Goal: Information Seeking & Learning: Find contact information

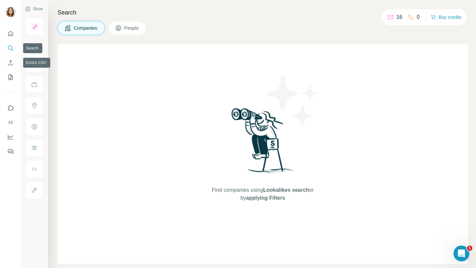
click at [9, 50] on icon "Search" at bounding box center [10, 48] width 7 height 7
click at [140, 28] on span "People" at bounding box center [131, 28] width 15 height 7
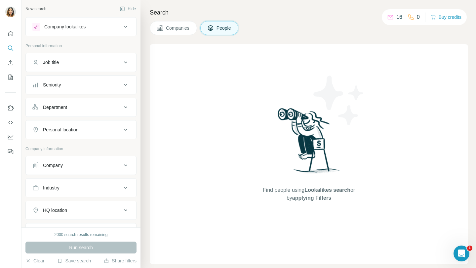
scroll to position [34, 0]
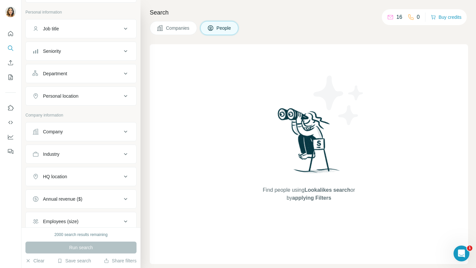
click at [76, 125] on button "Company" at bounding box center [81, 132] width 110 height 16
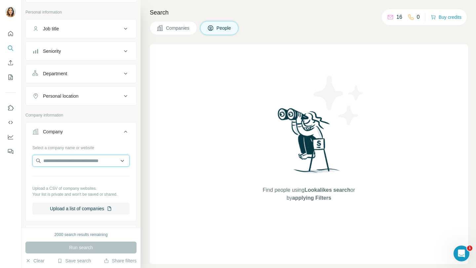
click at [65, 162] on input "text" at bounding box center [80, 161] width 97 height 12
type input "*******"
click at [64, 163] on input "*******" at bounding box center [80, 161] width 97 height 12
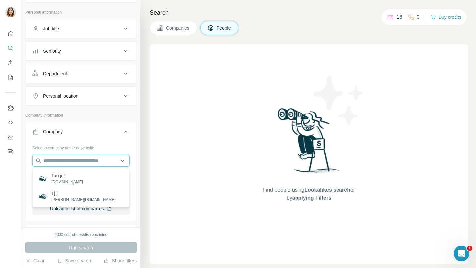
paste input "**********"
type input "**********"
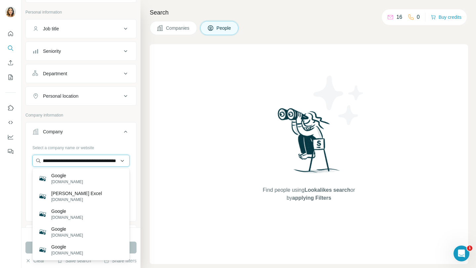
click at [77, 162] on input "**********" at bounding box center [80, 161] width 97 height 12
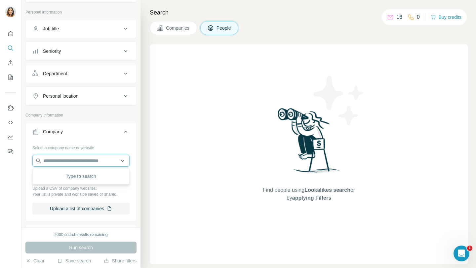
click at [56, 157] on input "text" at bounding box center [80, 161] width 97 height 12
paste input "**********"
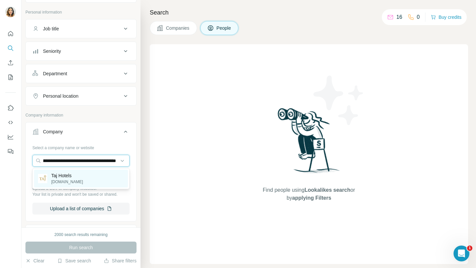
type input "**********"
click at [58, 178] on p "Taj Hotels" at bounding box center [67, 176] width 32 height 7
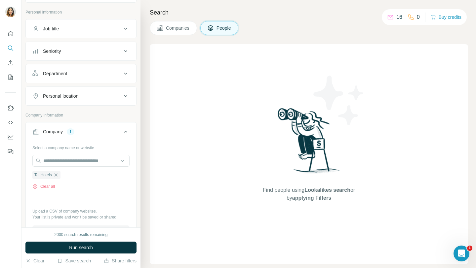
scroll to position [0, 0]
click at [77, 250] on span "Run search" at bounding box center [81, 248] width 24 height 7
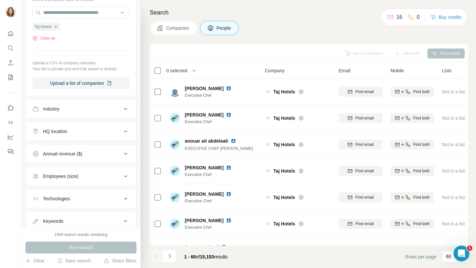
scroll to position [204, 0]
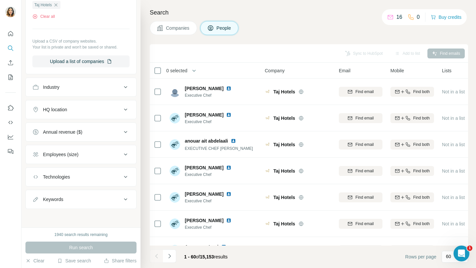
click at [69, 109] on div "HQ location" at bounding box center [76, 109] width 89 height 7
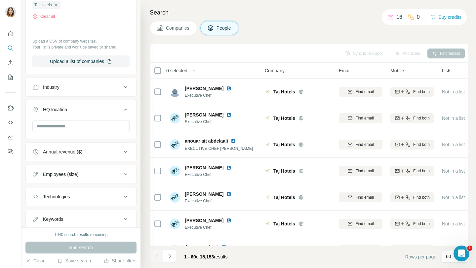
click at [69, 109] on div "HQ location" at bounding box center [76, 109] width 89 height 7
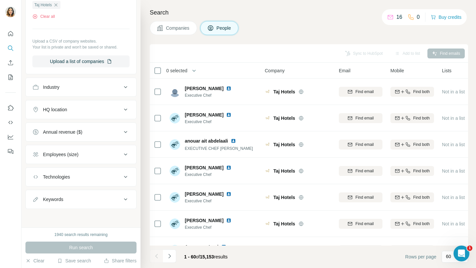
click at [100, 86] on div "Industry" at bounding box center [76, 87] width 89 height 7
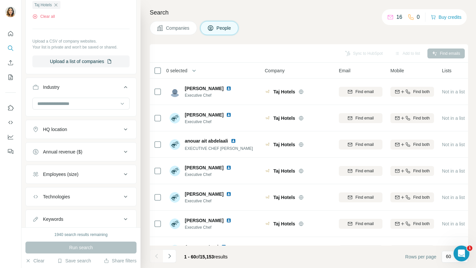
click at [103, 86] on div "Industry" at bounding box center [76, 87] width 89 height 7
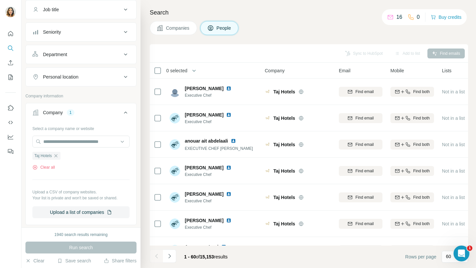
scroll to position [0, 0]
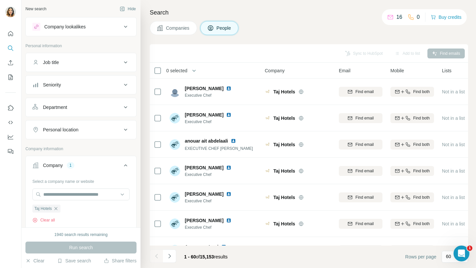
click at [93, 102] on button "Department" at bounding box center [81, 108] width 110 height 16
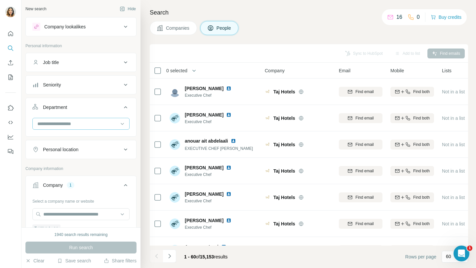
click at [77, 122] on input at bounding box center [78, 123] width 82 height 7
type input "*****"
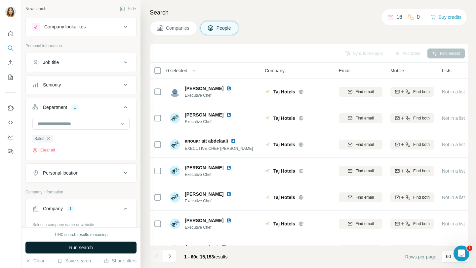
click at [62, 249] on button "Run search" at bounding box center [80, 248] width 111 height 12
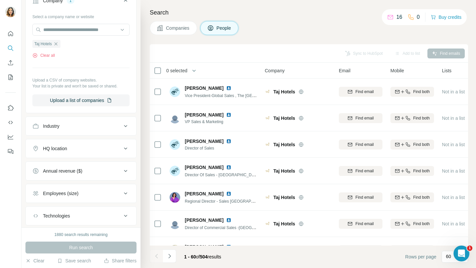
scroll to position [209, 0]
click at [84, 127] on div "Industry" at bounding box center [76, 126] width 89 height 7
click at [67, 168] on div "HQ location" at bounding box center [55, 168] width 24 height 7
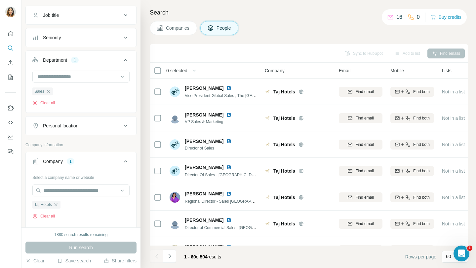
scroll to position [0, 0]
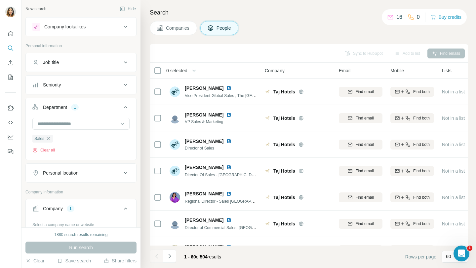
click at [111, 57] on button "Job title" at bounding box center [81, 63] width 110 height 16
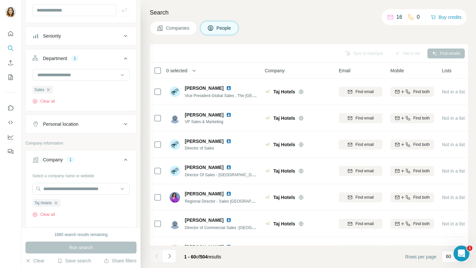
scroll to position [76, 0]
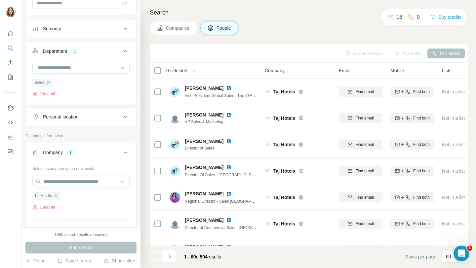
click at [83, 120] on div "Personal location" at bounding box center [76, 117] width 89 height 7
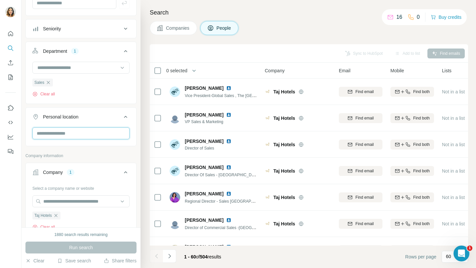
click at [73, 135] on input "text" at bounding box center [80, 134] width 97 height 12
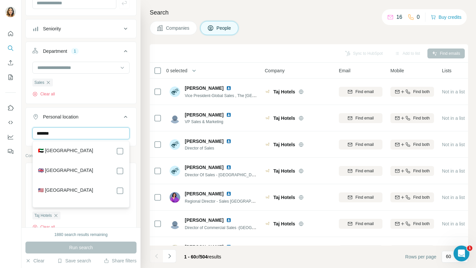
type input "******"
click at [124, 152] on div "🇦🇪 United Arab Emirates 🇬🇧 United Kingdom 🇺🇸 United States" at bounding box center [81, 174] width 94 height 63
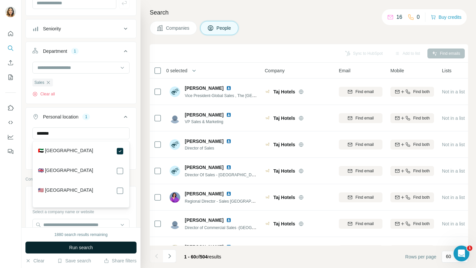
click at [94, 251] on button "Run search" at bounding box center [80, 248] width 111 height 12
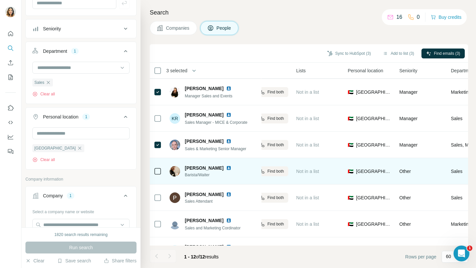
scroll to position [150, 146]
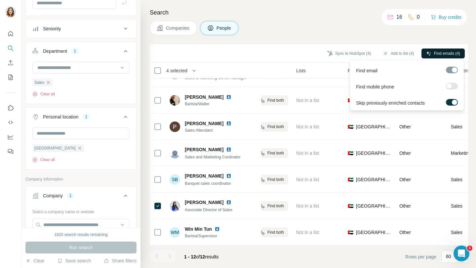
click at [446, 55] on span "Find emails (4)" at bounding box center [447, 54] width 26 height 6
click at [450, 54] on span "Find emails (4)" at bounding box center [447, 54] width 26 height 6
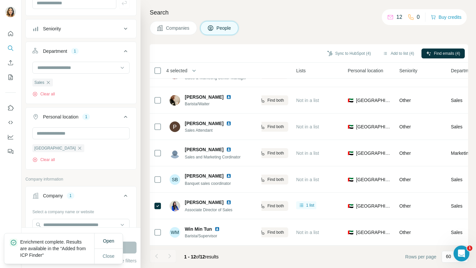
scroll to position [124, 0]
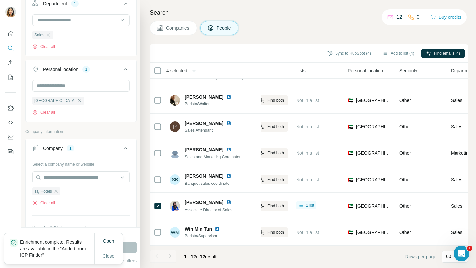
click at [105, 246] on button "Open" at bounding box center [108, 241] width 20 height 12
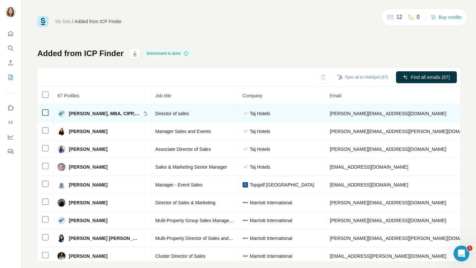
click at [360, 115] on span "[PERSON_NAME][EMAIL_ADDRESS][DOMAIN_NAME]" at bounding box center [388, 113] width 116 height 5
copy span "[PERSON_NAME][EMAIL_ADDRESS][DOMAIN_NAME]"
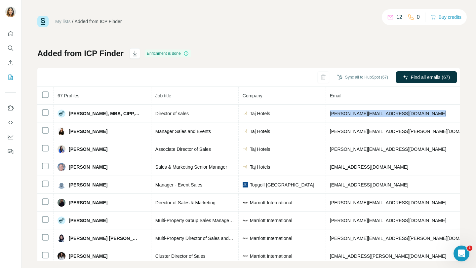
scroll to position [9, 0]
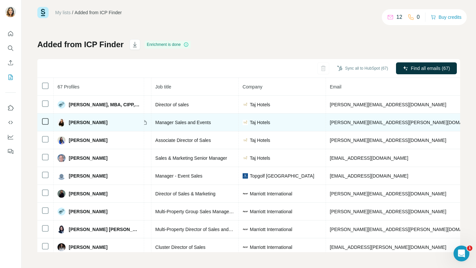
click at [348, 122] on span "[PERSON_NAME][EMAIL_ADDRESS][PERSON_NAME][DOMAIN_NAME]" at bounding box center [407, 122] width 155 height 5
copy span "[PERSON_NAME][EMAIL_ADDRESS][PERSON_NAME][DOMAIN_NAME]"
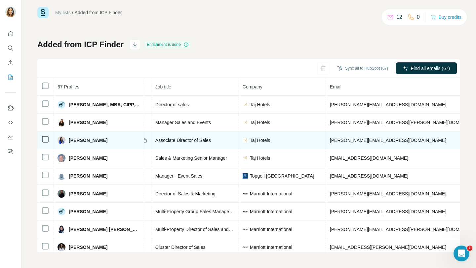
click at [340, 141] on span "[PERSON_NAME][EMAIL_ADDRESS][DOMAIN_NAME]" at bounding box center [388, 140] width 116 height 5
copy span "[PERSON_NAME][EMAIL_ADDRESS][DOMAIN_NAME]"
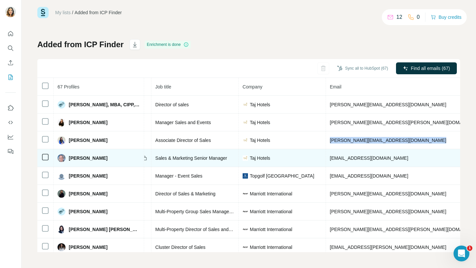
copy span "[PERSON_NAME][EMAIL_ADDRESS][DOMAIN_NAME]"
click at [373, 159] on span "[EMAIL_ADDRESS][DOMAIN_NAME]" at bounding box center [369, 158] width 78 height 5
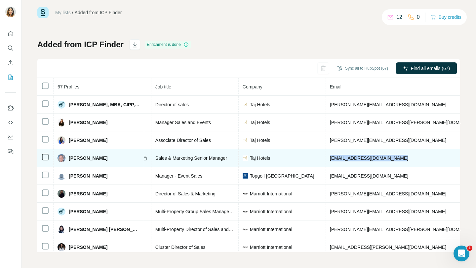
click at [373, 159] on span "[EMAIL_ADDRESS][DOMAIN_NAME]" at bounding box center [369, 158] width 78 height 5
copy span "[EMAIL_ADDRESS][DOMAIN_NAME]"
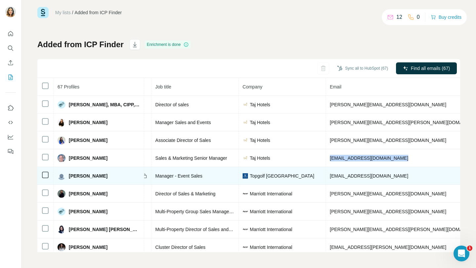
scroll to position [22, 71]
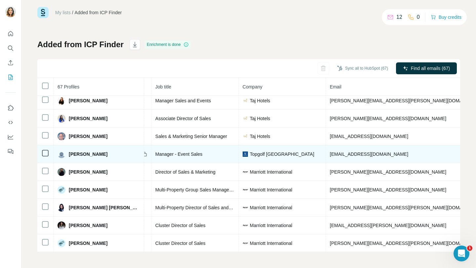
click at [343, 157] on td "atalavera@topgolfdubai.ae" at bounding box center [407, 154] width 163 height 18
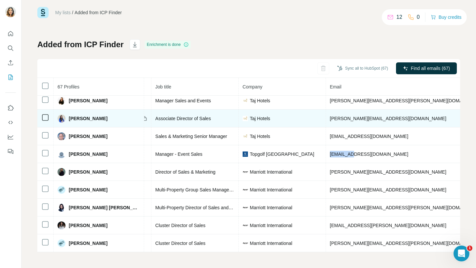
scroll to position [0, 71]
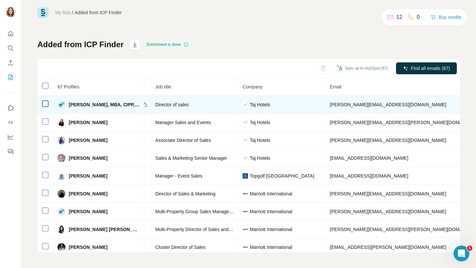
click at [384, 105] on span "[PERSON_NAME][EMAIL_ADDRESS][DOMAIN_NAME]" at bounding box center [388, 104] width 116 height 5
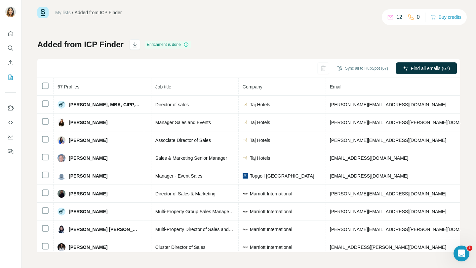
click at [361, 34] on div "My lists / Added from ICP Finder 12 0 Buy credits Added from ICP Finder Enrichm…" at bounding box center [248, 130] width 423 height 246
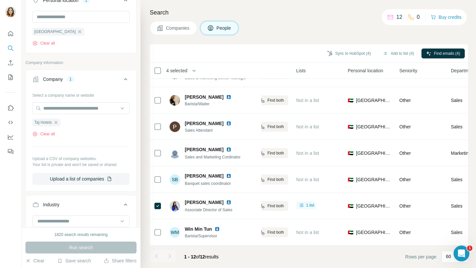
scroll to position [197, 0]
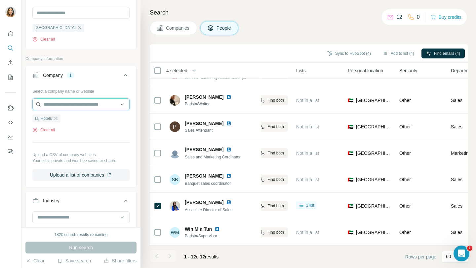
click at [60, 105] on input "text" at bounding box center [80, 105] width 97 height 12
click at [44, 148] on div "Select a company name or website Taj Hotels Clear all Upload a CSV of company w…" at bounding box center [80, 133] width 97 height 95
click at [56, 118] on icon "button" at bounding box center [55, 118] width 3 height 3
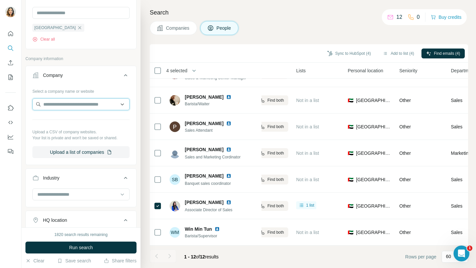
click at [60, 108] on input "text" at bounding box center [80, 105] width 97 height 12
type input "*"
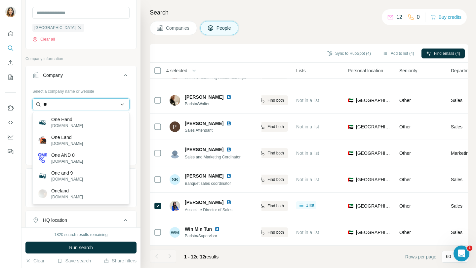
type input "*"
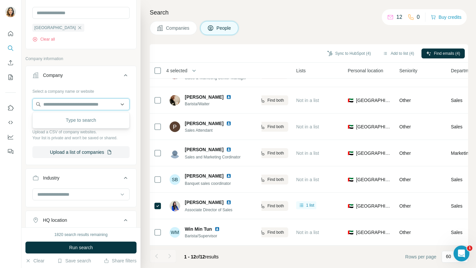
click at [72, 104] on input "text" at bounding box center [80, 105] width 97 height 12
paste input "**********"
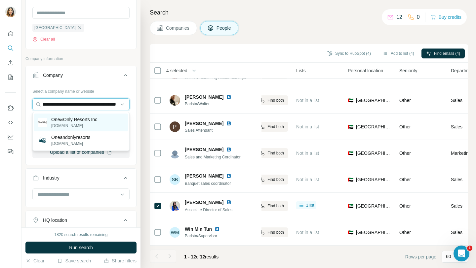
type input "**********"
click at [63, 122] on p "One&Only Resorts Inc" at bounding box center [74, 119] width 46 height 7
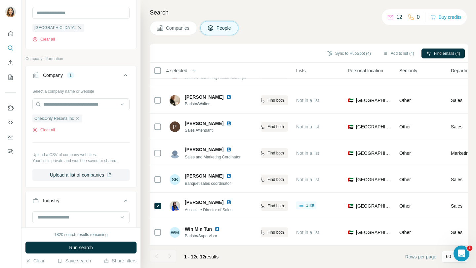
scroll to position [0, 0]
click at [71, 250] on span "Run search" at bounding box center [81, 248] width 24 height 7
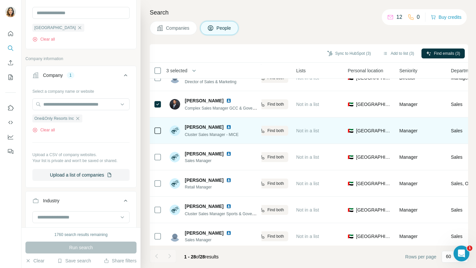
scroll to position [120, 146]
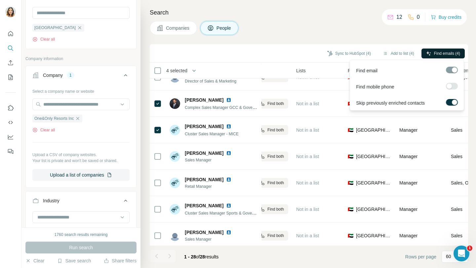
click at [431, 53] on button "Find emails (4)" at bounding box center [443, 54] width 43 height 10
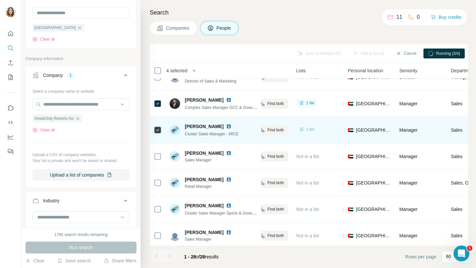
scroll to position [121, 250]
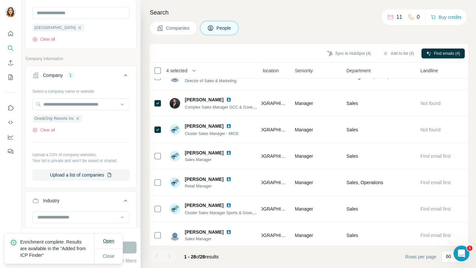
click at [105, 244] on span "Open" at bounding box center [108, 241] width 11 height 5
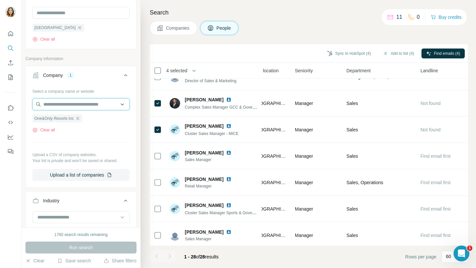
click at [89, 103] on input "text" at bounding box center [80, 105] width 97 height 12
paste input "**********"
type input "**********"
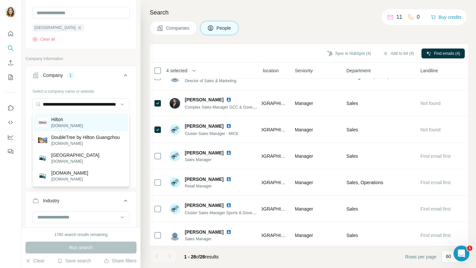
click at [78, 124] on div "Hilton hilton.com" at bounding box center [81, 123] width 94 height 18
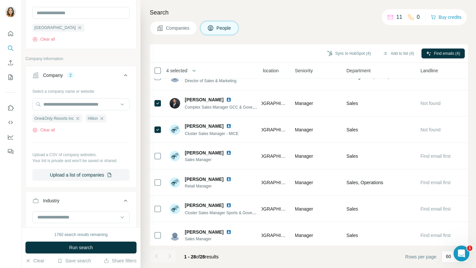
scroll to position [0, 0]
click at [79, 118] on icon "button" at bounding box center [77, 118] width 5 height 5
click at [57, 250] on button "Run search" at bounding box center [80, 248] width 111 height 12
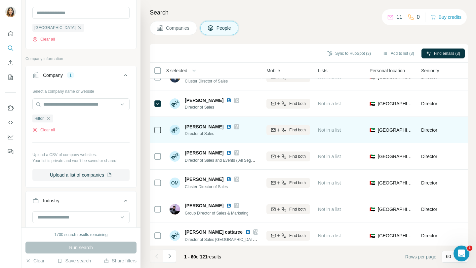
scroll to position [202, 124]
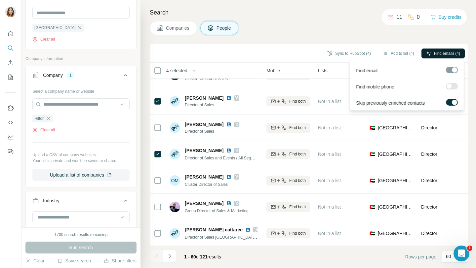
click at [450, 53] on span "Find emails (4)" at bounding box center [447, 54] width 26 height 6
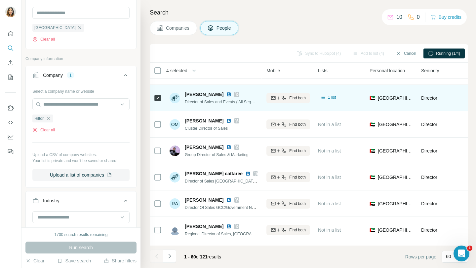
scroll to position [259, 124]
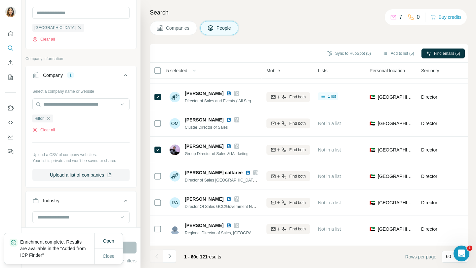
click at [104, 241] on span "Open" at bounding box center [108, 241] width 11 height 5
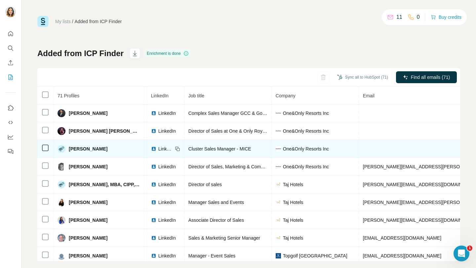
scroll to position [0, 0]
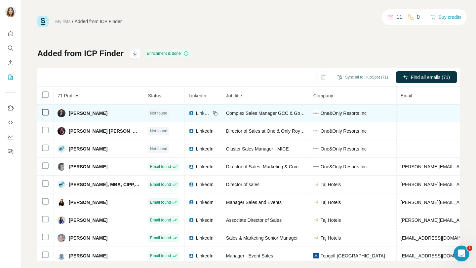
click at [218, 114] on icon at bounding box center [215, 113] width 5 height 5
click at [199, 113] on span "LinkedIn" at bounding box center [203, 113] width 15 height 7
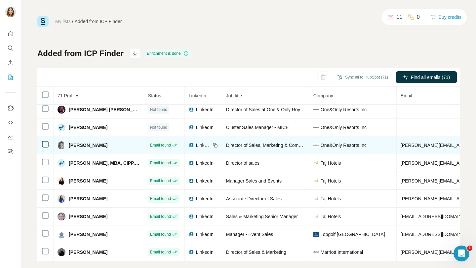
scroll to position [0, 0]
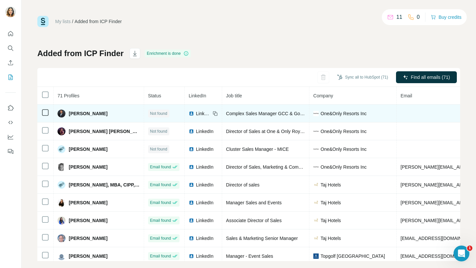
click at [200, 115] on span "LinkedIn" at bounding box center [203, 113] width 15 height 7
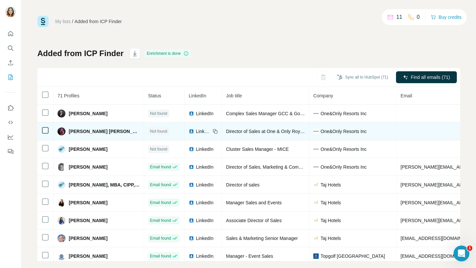
click at [209, 133] on span "LinkedIn" at bounding box center [203, 131] width 15 height 7
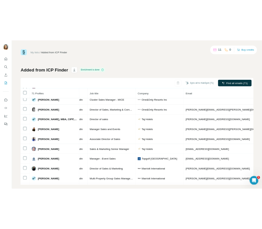
scroll to position [42, 92]
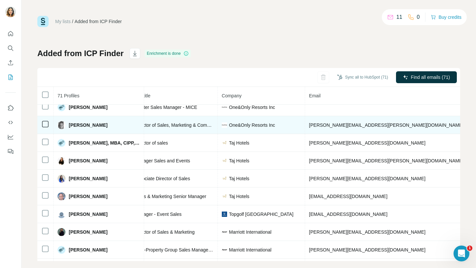
click at [362, 125] on span "[PERSON_NAME][EMAIL_ADDRESS][PERSON_NAME][DOMAIN_NAME]" at bounding box center [386, 125] width 155 height 5
copy span "[PERSON_NAME][EMAIL_ADDRESS][PERSON_NAME][DOMAIN_NAME]"
click at [380, 126] on span "[PERSON_NAME][EMAIL_ADDRESS][PERSON_NAME][DOMAIN_NAME]" at bounding box center [386, 125] width 155 height 5
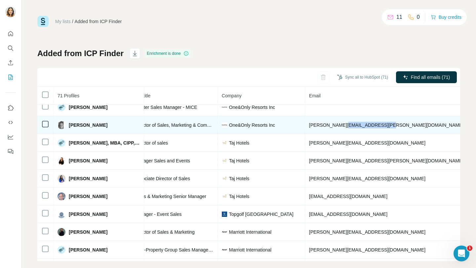
click at [380, 126] on span "[PERSON_NAME][EMAIL_ADDRESS][PERSON_NAME][DOMAIN_NAME]" at bounding box center [386, 125] width 155 height 5
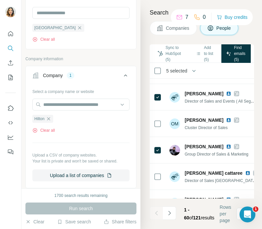
scroll to position [259, 162]
drag, startPoint x: 50, startPoint y: 117, endPoint x: 51, endPoint y: 106, distance: 11.0
click at [50, 117] on icon "button" at bounding box center [48, 118] width 5 height 5
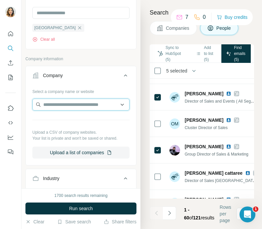
click at [53, 100] on input "text" at bounding box center [80, 105] width 97 height 12
type input "**********"
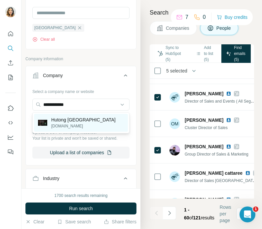
click at [77, 122] on p "Hutong Dubai" at bounding box center [83, 119] width 64 height 7
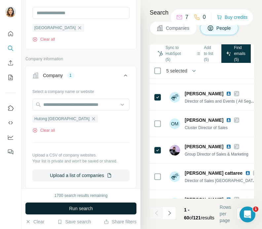
click at [77, 206] on span "Run search" at bounding box center [81, 208] width 24 height 7
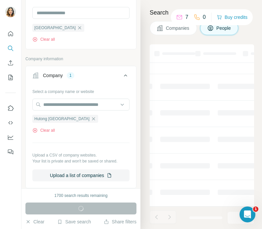
scroll to position [137, 162]
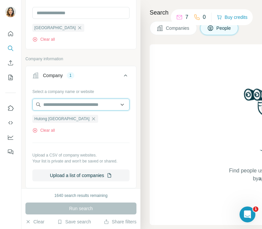
click at [65, 106] on input "text" at bounding box center [80, 105] width 97 height 12
paste input "**********"
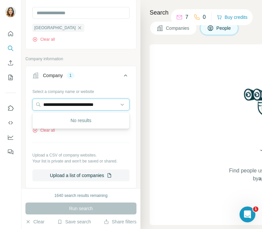
type input "**********"
click at [114, 107] on input "**********" at bounding box center [80, 105] width 97 height 12
paste input "**********"
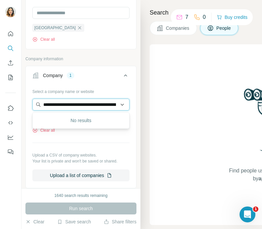
scroll to position [0, 335]
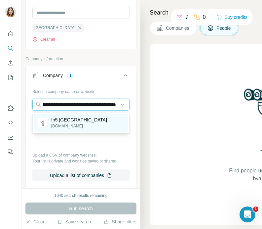
type input "**********"
click at [85, 129] on div "In5 Dubai infive.ae" at bounding box center [81, 123] width 94 height 18
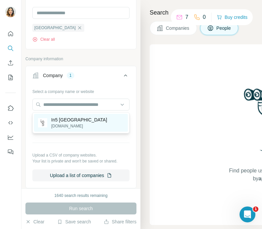
scroll to position [0, 0]
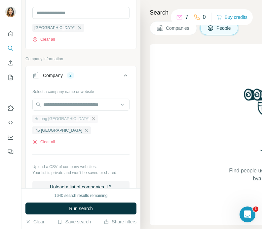
click at [91, 119] on icon "button" at bounding box center [93, 118] width 5 height 5
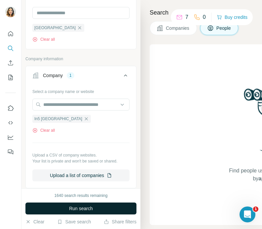
click at [64, 207] on button "Run search" at bounding box center [80, 208] width 111 height 12
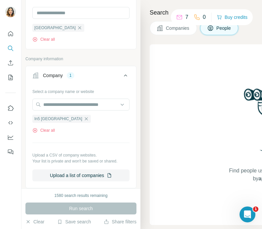
scroll to position [197, 0]
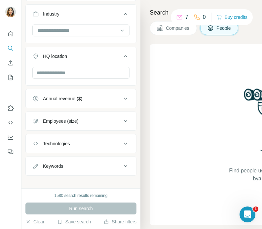
scroll to position [390, 0]
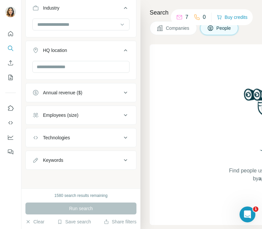
click at [67, 209] on div "Run search" at bounding box center [80, 208] width 111 height 12
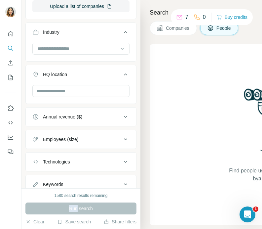
click at [85, 98] on div at bounding box center [80, 91] width 97 height 13
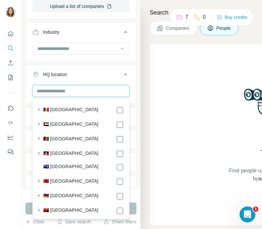
click at [85, 94] on input "text" at bounding box center [80, 91] width 97 height 12
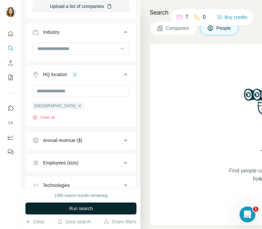
click at [132, 208] on button "Run search" at bounding box center [80, 208] width 111 height 12
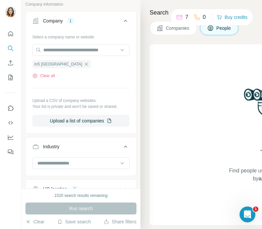
scroll to position [251, 0]
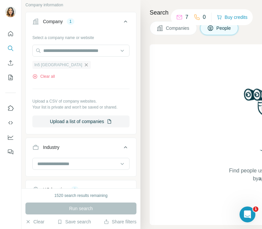
click at [84, 65] on icon "button" at bounding box center [86, 64] width 5 height 5
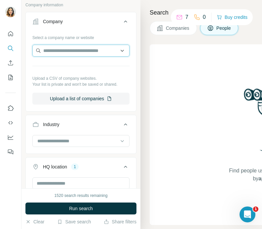
click at [59, 53] on input "text" at bounding box center [80, 51] width 97 height 12
paste input "**********"
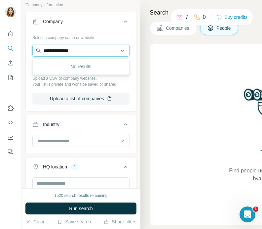
type input "**********"
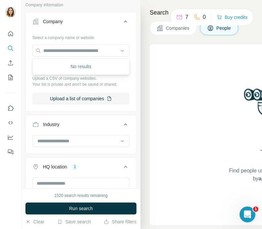
click at [106, 44] on div "Select a company name or website Upload a CSV of company websites. Your list is…" at bounding box center [80, 68] width 97 height 72
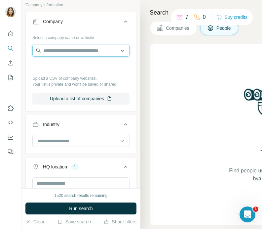
click at [102, 47] on input "text" at bounding box center [80, 51] width 97 height 12
paste input "**********"
type input "**********"
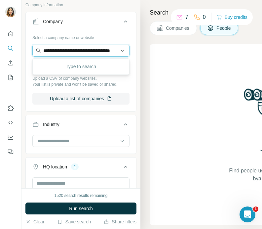
scroll to position [0, 22]
click at [82, 52] on input "**********" at bounding box center [80, 51] width 97 height 12
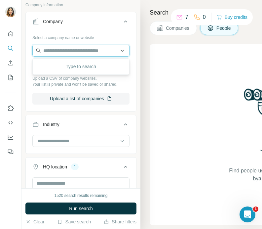
paste input "**********"
type input "**********"
click at [110, 63] on div "No results" at bounding box center [81, 66] width 94 height 13
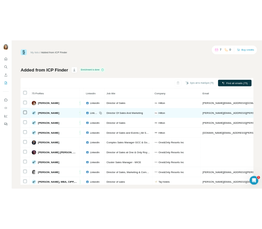
scroll to position [0, 45]
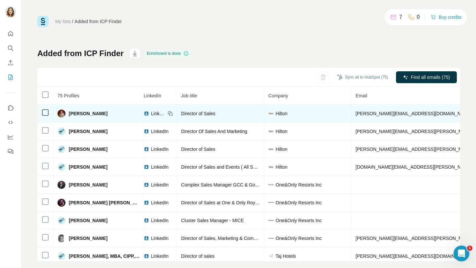
click at [390, 112] on span "[PERSON_NAME][EMAIL_ADDRESS][DOMAIN_NAME]" at bounding box center [414, 113] width 116 height 5
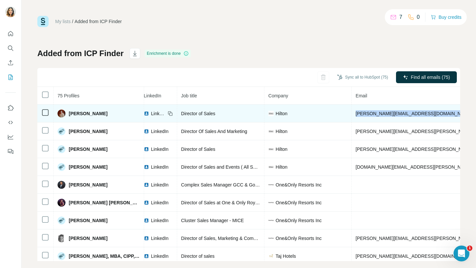
click at [386, 113] on span "[PERSON_NAME][EMAIL_ADDRESS][DOMAIN_NAME]" at bounding box center [414, 113] width 116 height 5
